Goal: Connect with others: Connect with others

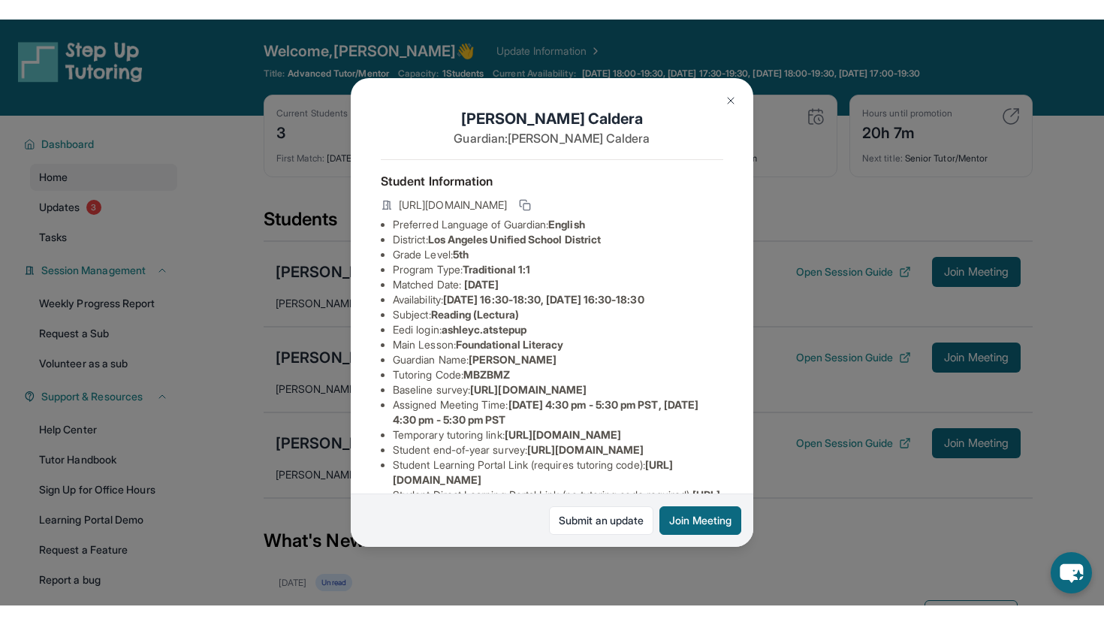
scroll to position [161, 0]
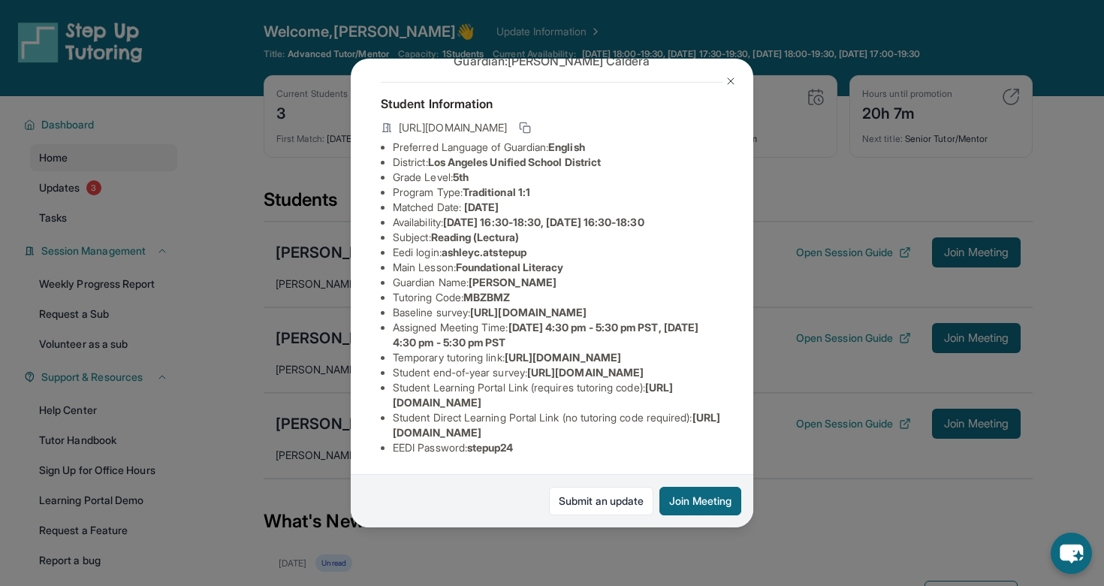
click at [274, 370] on div "Ashley Caldera Guardian: Claudia Caldera Student Information https://student-po…" at bounding box center [552, 293] width 1104 height 586
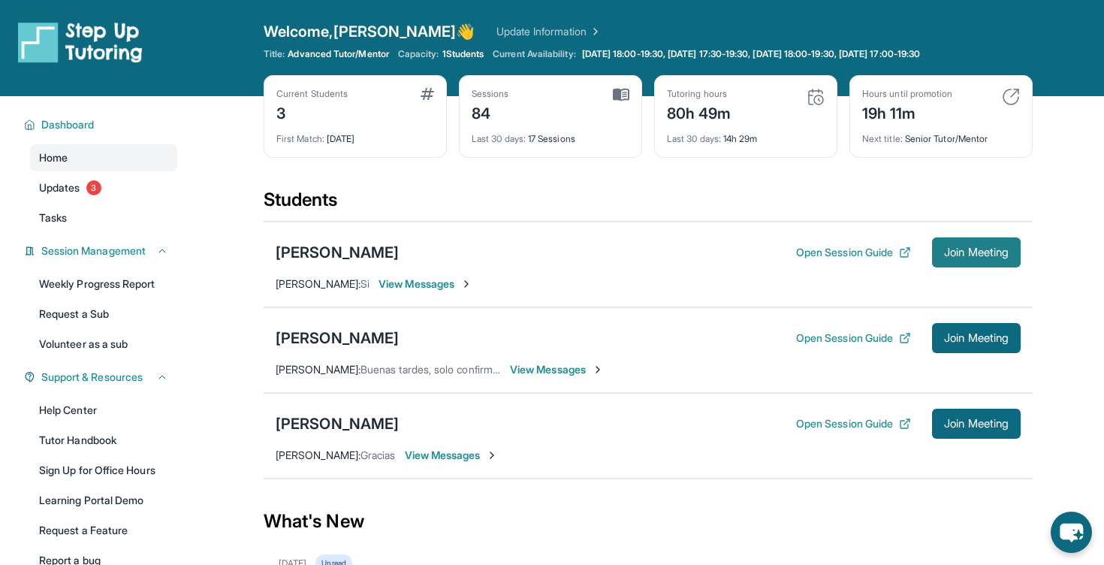
click at [873, 257] on span "Join Meeting" at bounding box center [976, 252] width 65 height 9
click at [357, 246] on div "[PERSON_NAME]" at bounding box center [337, 252] width 123 height 21
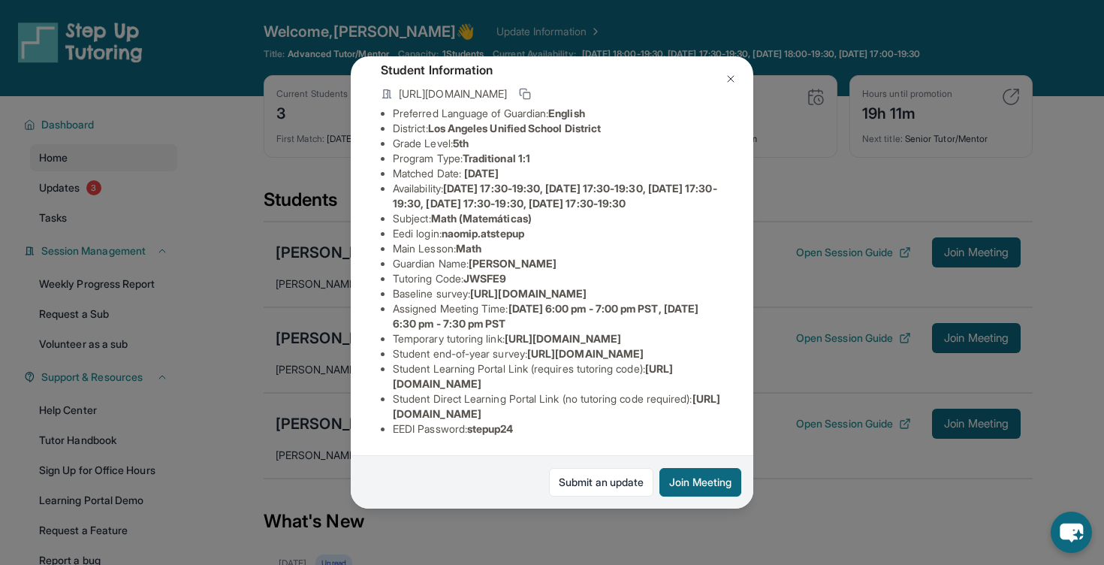
scroll to position [104, 0]
